Goal: Find specific page/section: Find specific page/section

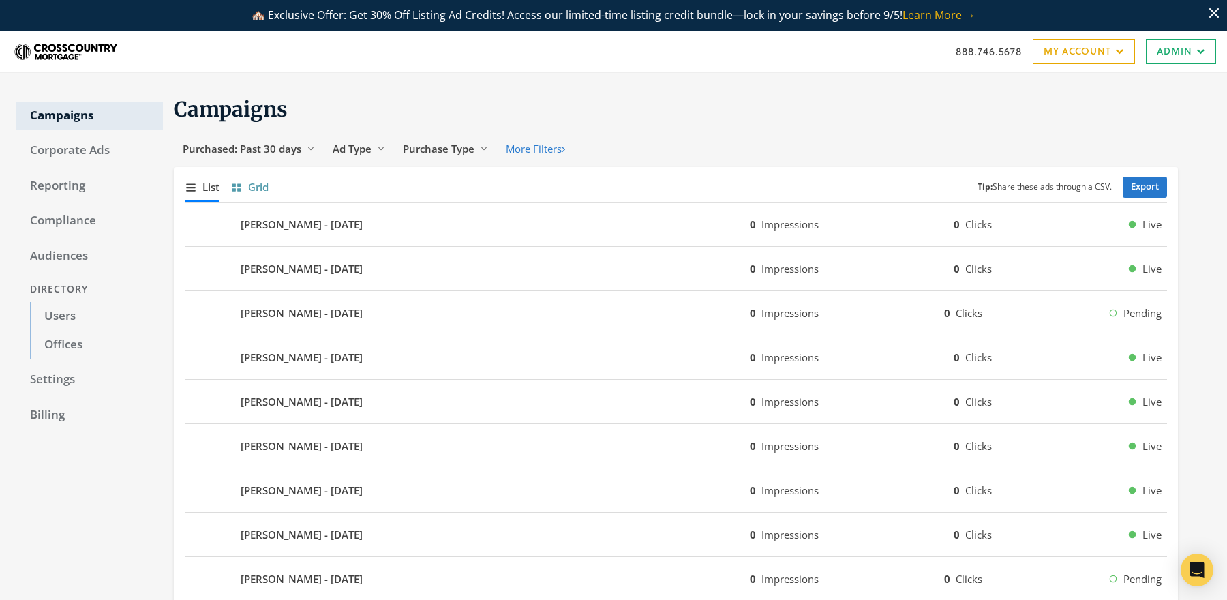
click at [265, 189] on span "Grid" at bounding box center [258, 187] width 20 height 16
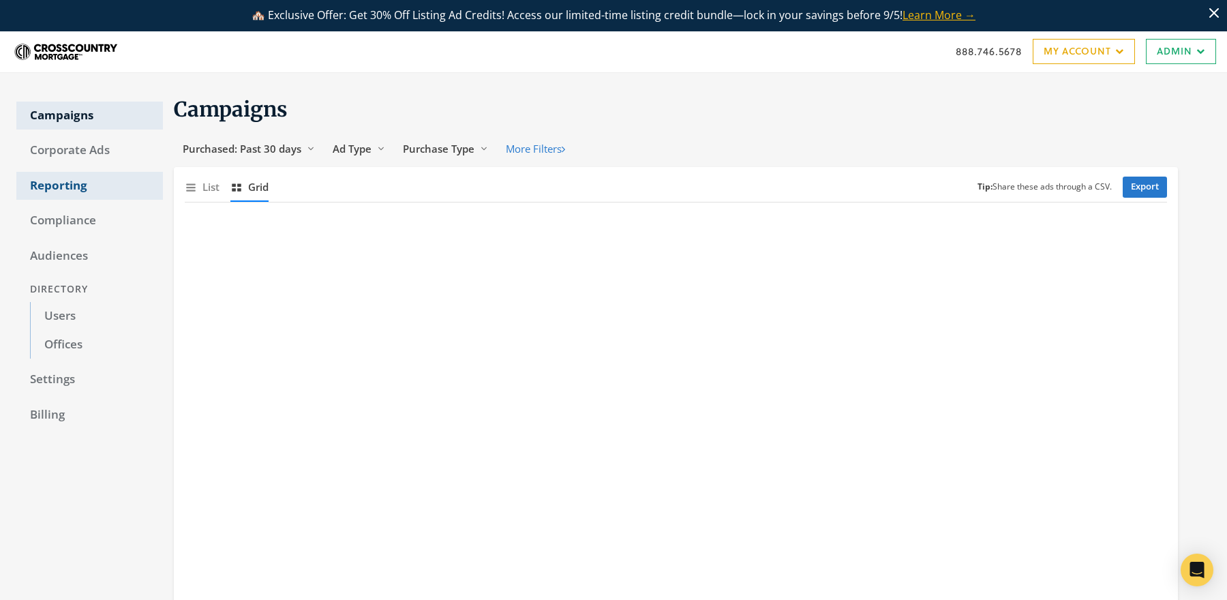
click at [52, 177] on link "Reporting" at bounding box center [89, 186] width 147 height 29
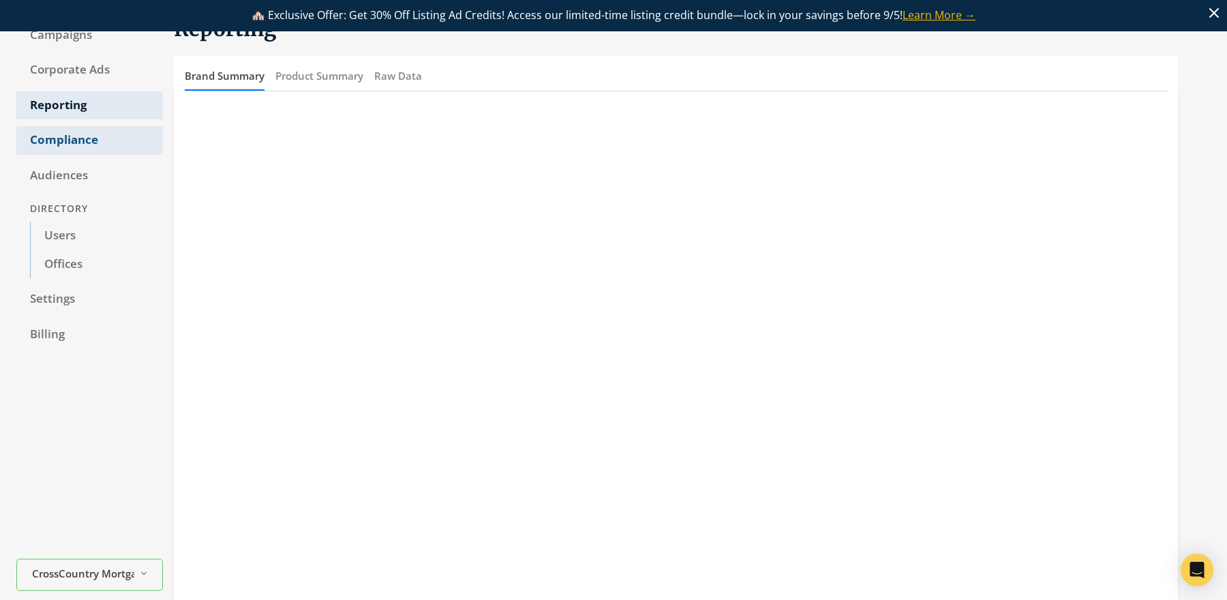
scroll to position [108, 0]
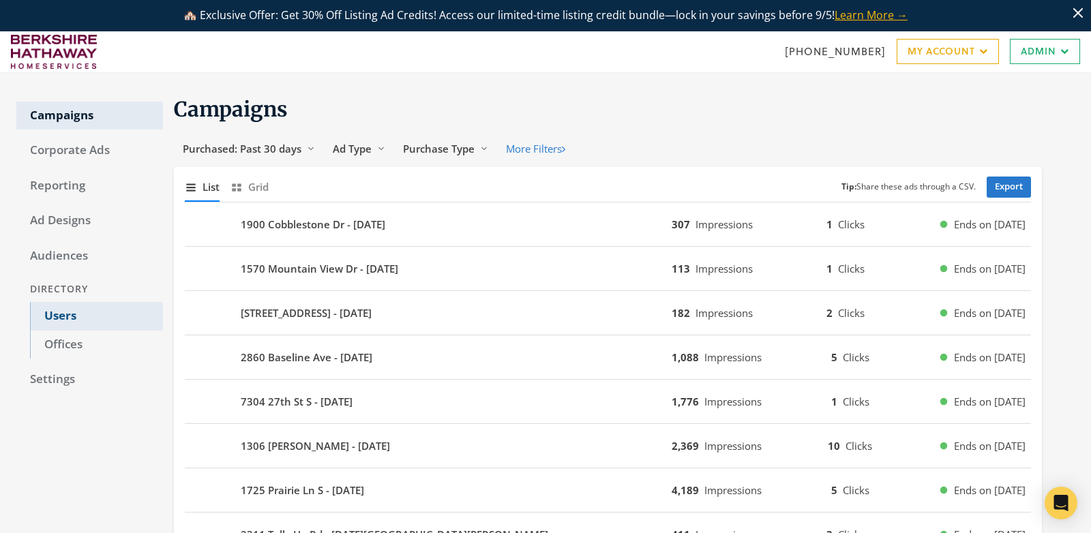
click at [53, 317] on link "Users" at bounding box center [96, 316] width 133 height 29
